Goal: Task Accomplishment & Management: Complete application form

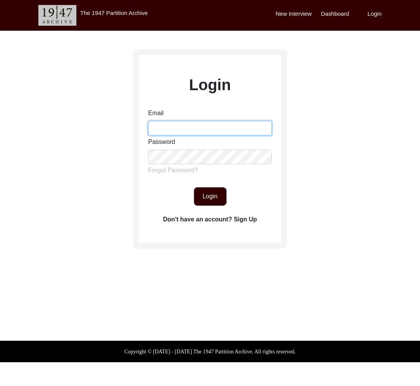
click at [192, 132] on input "Email" at bounding box center [210, 128] width 124 height 15
type input "[EMAIL_ADDRESS][DOMAIN_NAME]"
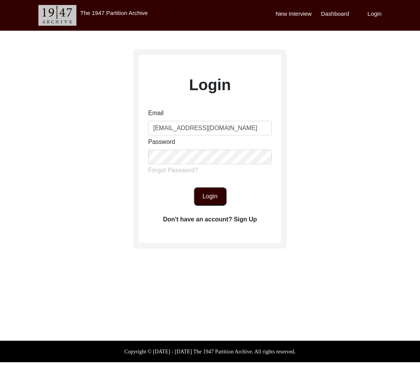
click at [210, 200] on button "Login" at bounding box center [210, 196] width 33 height 18
click at [204, 191] on button "Login" at bounding box center [210, 196] width 33 height 18
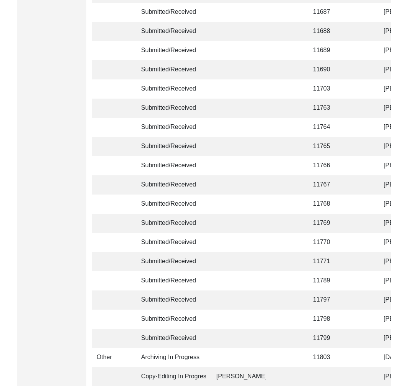
scroll to position [1762, 0]
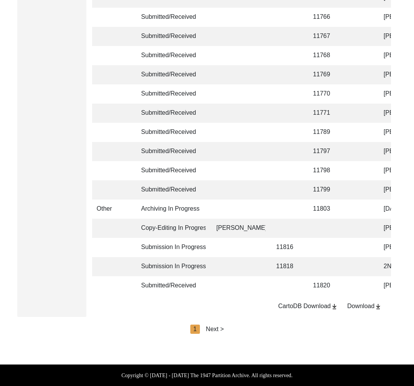
click at [369, 304] on div "Download" at bounding box center [364, 306] width 35 height 9
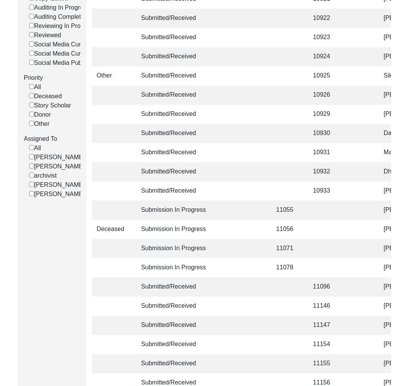
scroll to position [0, 0]
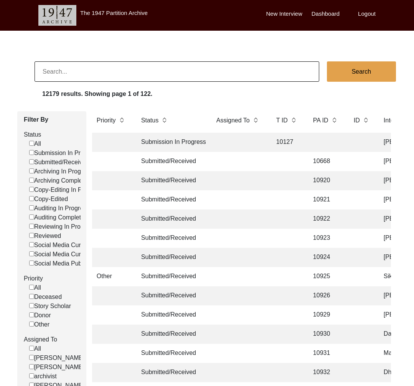
click at [122, 70] on input at bounding box center [177, 71] width 285 height 20
type input "11461"
checkbox input "false"
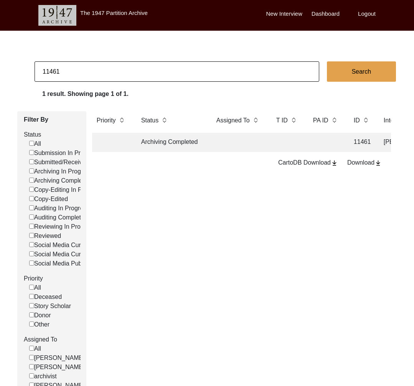
scroll to position [0, 291]
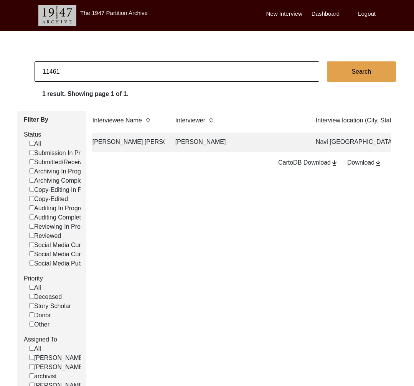
click at [186, 149] on td "[PERSON_NAME]" at bounding box center [238, 142] width 134 height 19
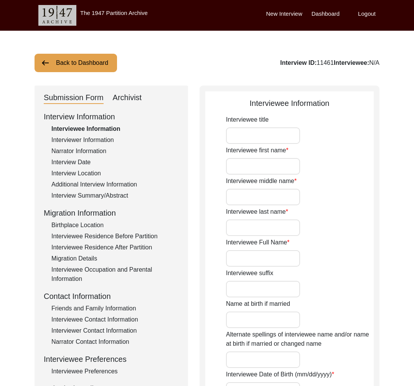
type input "Mrs."
type input "[PERSON_NAME]"
type input "Parvatham"
type input "Iyer"
type input "[PERSON_NAME] [PERSON_NAME]"
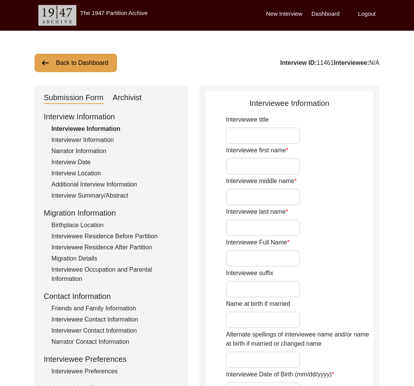
type input "[PERSON_NAME]"
type input "[PERSON_NAME] is the official name of the interviewee. R stands for [PERSON_NAM…"
type input "[DATE]"
type input "85"
type input "[DEMOGRAPHIC_DATA]"
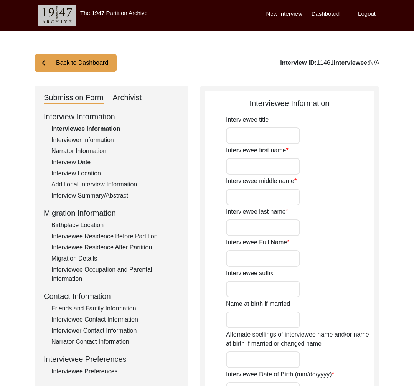
type input "[DEMOGRAPHIC_DATA]"
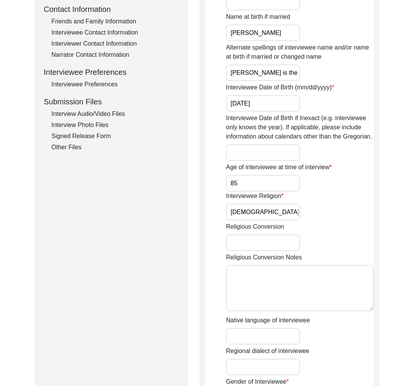
scroll to position [339, 0]
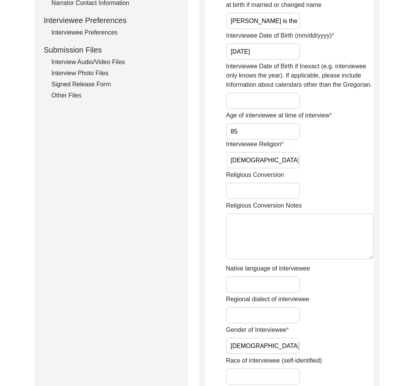
click at [67, 93] on div "Other Files" at bounding box center [114, 95] width 127 height 9
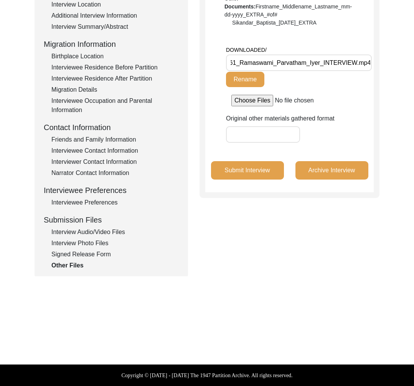
scroll to position [0, 0]
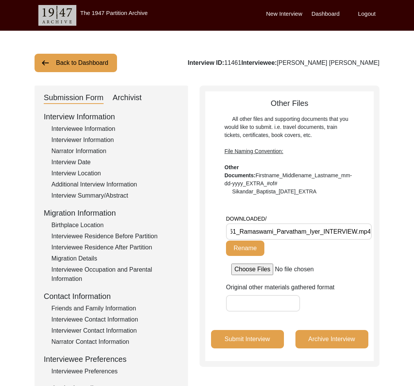
drag, startPoint x: 108, startPoint y: 45, endPoint x: 76, endPoint y: 61, distance: 35.7
click at [108, 46] on div "Back to Dashboard Interview ID: 11461 Interviewee: [PERSON_NAME] [PERSON_NAME] …" at bounding box center [207, 267] width 414 height 472
click at [76, 61] on button "Back to Dashboard" at bounding box center [76, 63] width 83 height 18
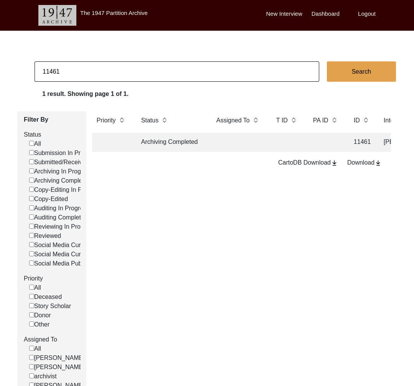
drag, startPoint x: 53, startPoint y: 72, endPoint x: 80, endPoint y: 75, distance: 27.8
click at [80, 75] on input "11461" at bounding box center [177, 71] width 285 height 20
type input "11448"
checkbox input "false"
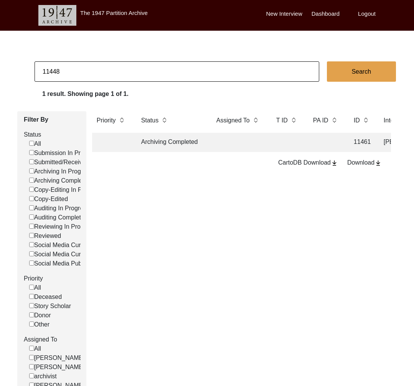
checkbox input "false"
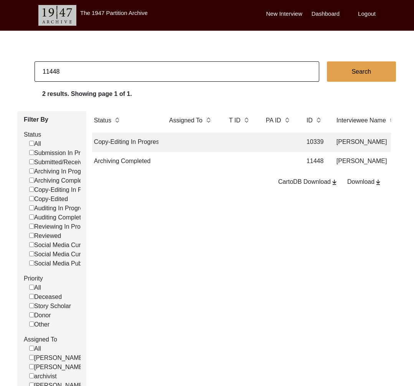
scroll to position [0, 46]
click at [253, 165] on td at bounding box center [241, 161] width 31 height 19
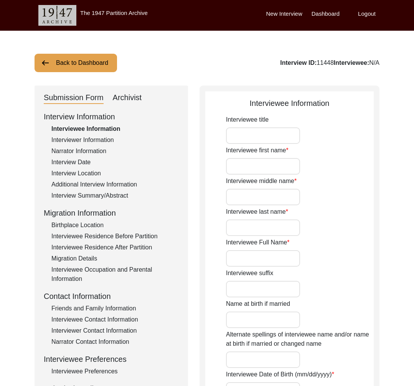
type input "Mr."
type input "Jasbans"
type input "[PERSON_NAME]"
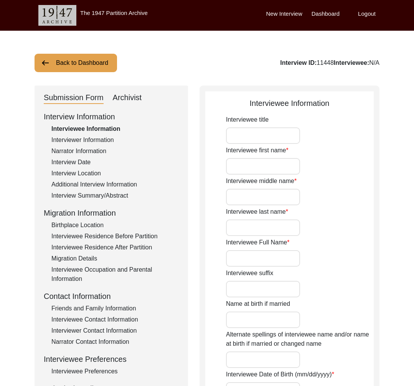
type input "[DATE]"
type input "83"
type input "[DEMOGRAPHIC_DATA]"
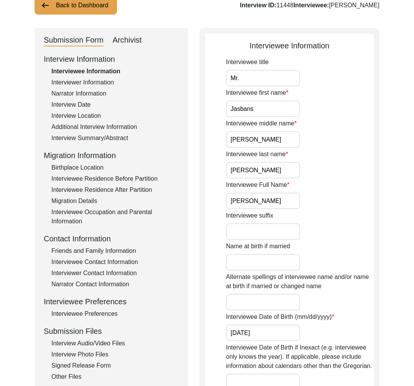
scroll to position [149, 0]
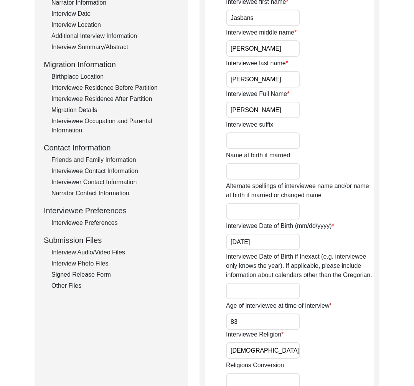
click at [58, 281] on div "Interview Information Interviewee Information Interviewer Information Narrator …" at bounding box center [111, 126] width 135 height 328
click at [63, 285] on div "Other Files" at bounding box center [114, 285] width 127 height 9
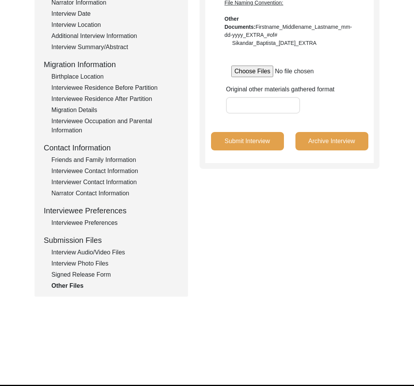
scroll to position [0, 0]
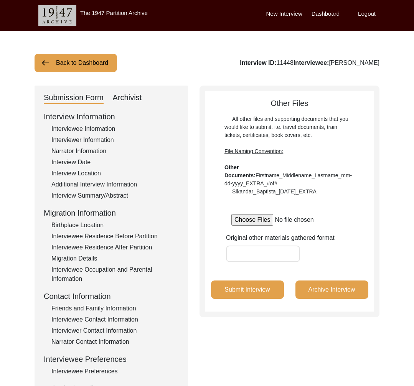
click at [99, 66] on button "Back to Dashboard" at bounding box center [76, 63] width 83 height 18
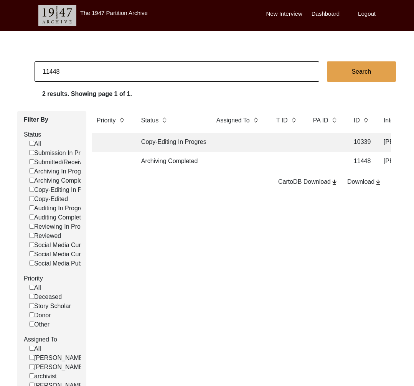
drag, startPoint x: 53, startPoint y: 71, endPoint x: 114, endPoint y: 76, distance: 61.2
click at [114, 76] on input "11448" at bounding box center [177, 71] width 285 height 20
type input "11459"
checkbox input "false"
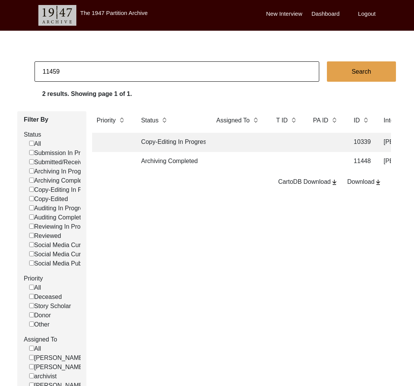
checkbox input "false"
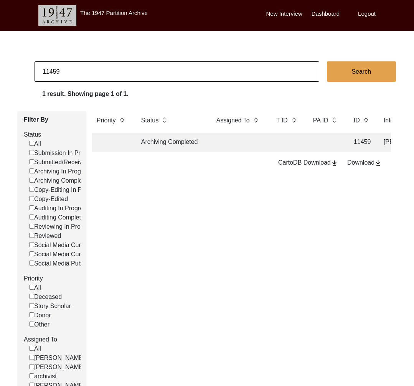
click at [195, 145] on td "Archiving Completed" at bounding box center [171, 142] width 69 height 19
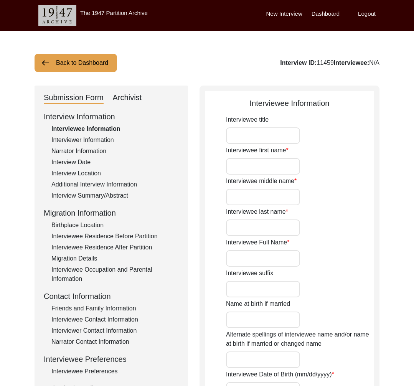
type input "Mrs."
type input "[PERSON_NAME]"
type input "Kaur"
type input "[PERSON_NAME]"
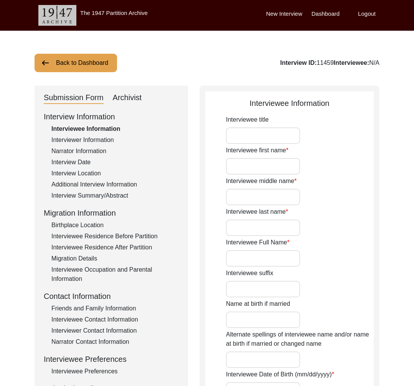
type input "[PERSON_NAME]"
type input "1928"
type input "97"
type input "[DEMOGRAPHIC_DATA]"
type input "Punjabi"
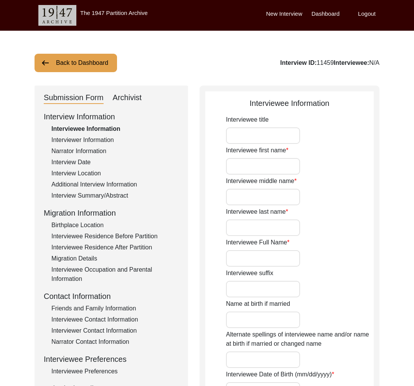
type input "[DEMOGRAPHIC_DATA]"
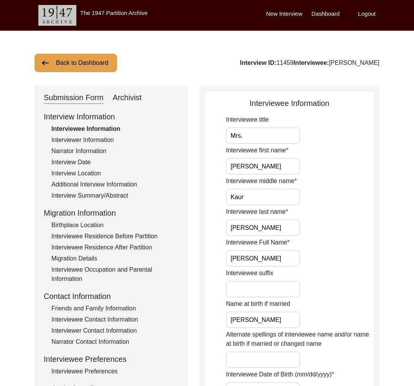
click at [89, 70] on button "Back to Dashboard" at bounding box center [76, 63] width 83 height 18
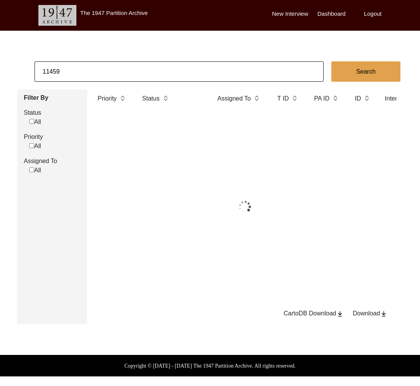
click at [95, 73] on input "11459" at bounding box center [179, 71] width 289 height 20
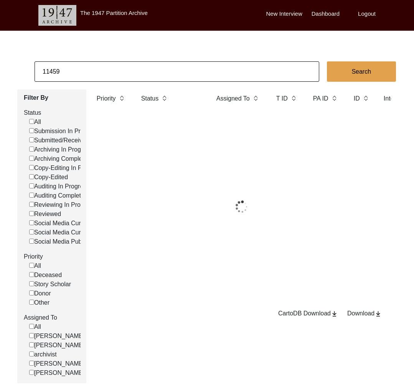
click at [95, 73] on input "11459" at bounding box center [177, 71] width 285 height 20
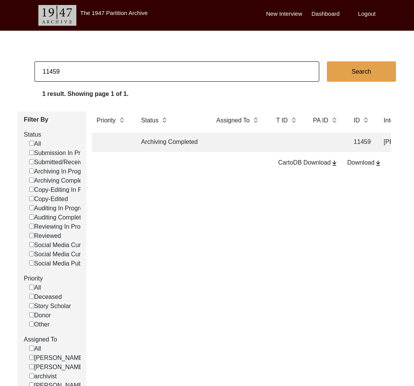
paste input "[PERSON_NAME]"
type input "[PERSON_NAME]"
checkbox input "false"
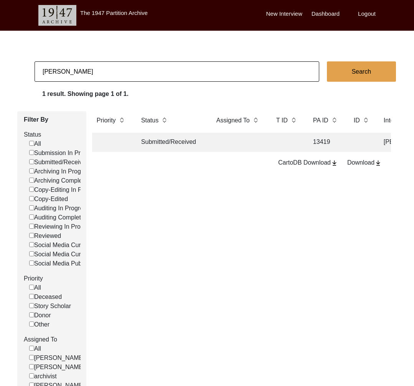
click at [125, 78] on input "[PERSON_NAME]" at bounding box center [177, 71] width 285 height 20
click at [188, 147] on td "Submitted/Received" at bounding box center [171, 142] width 69 height 19
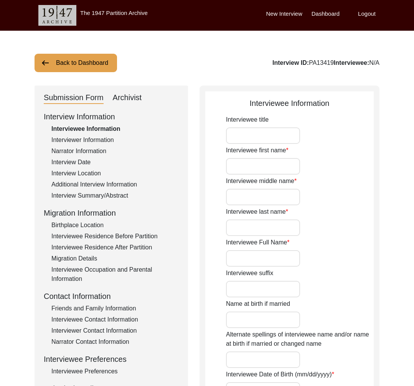
type input "Munir"
type input "u-Din"
type input "Qazi"
type input "[PERSON_NAME] U-Din"
type input "[DATE]"
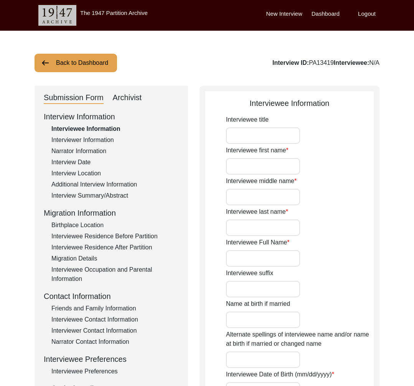
type input "85"
type input "[DEMOGRAPHIC_DATA]"
click at [283, 62] on div "Interview ID: PA13419 Interviewee: [PERSON_NAME] U-Din" at bounding box center [297, 62] width 165 height 9
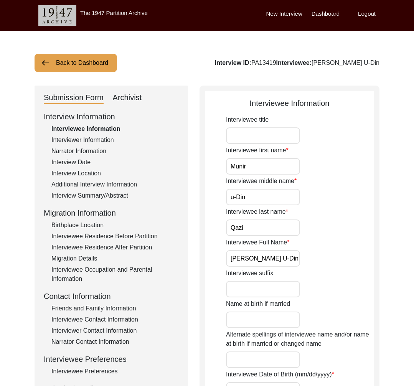
copy div "PA13419"
